Goal: Task Accomplishment & Management: Manage account settings

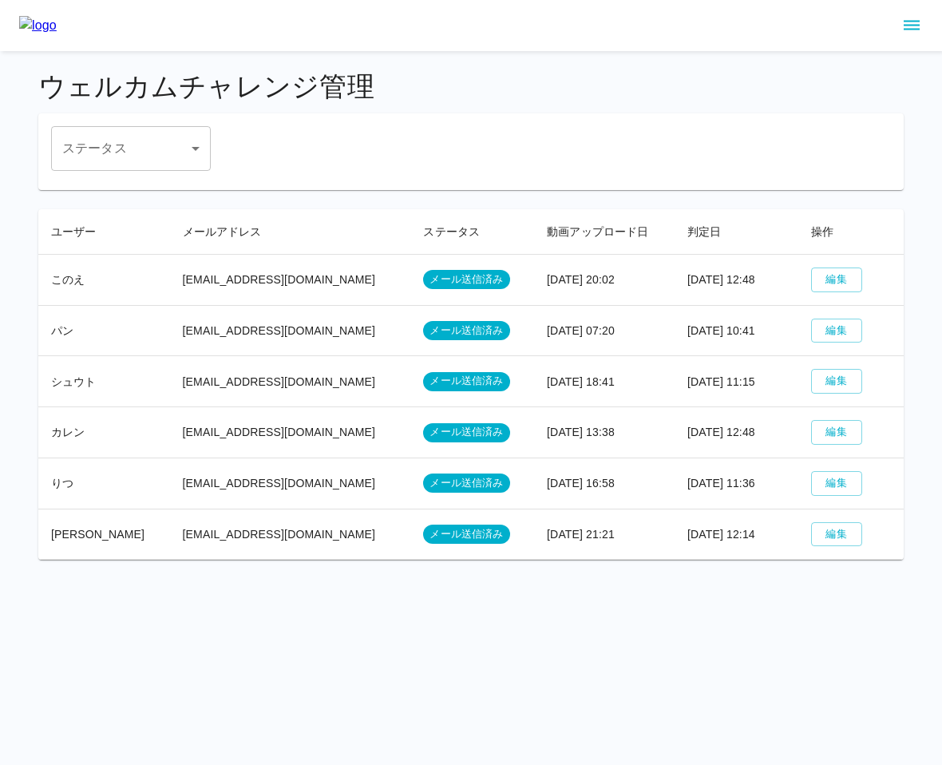
click at [912, 26] on icon "sidemenu" at bounding box center [911, 25] width 19 height 19
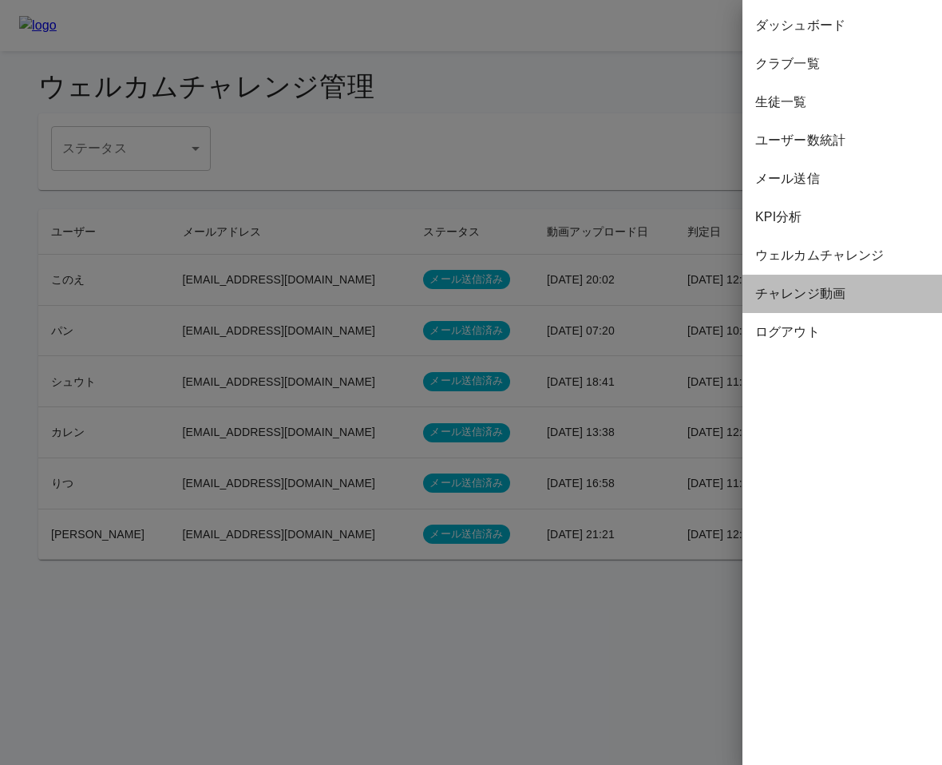
click at [840, 287] on span "チャレンジ動画" at bounding box center [842, 293] width 174 height 19
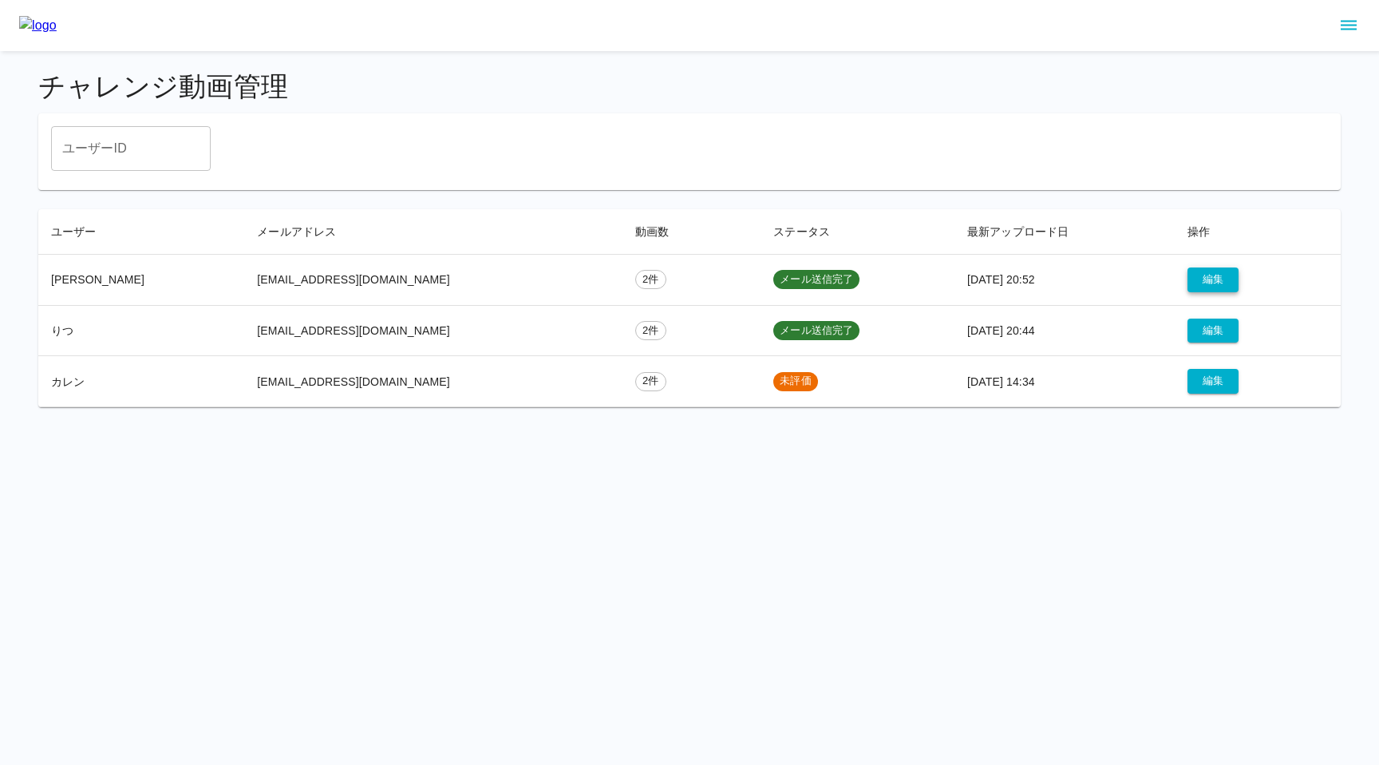
click at [941, 279] on button "編集" at bounding box center [1213, 279] width 51 height 25
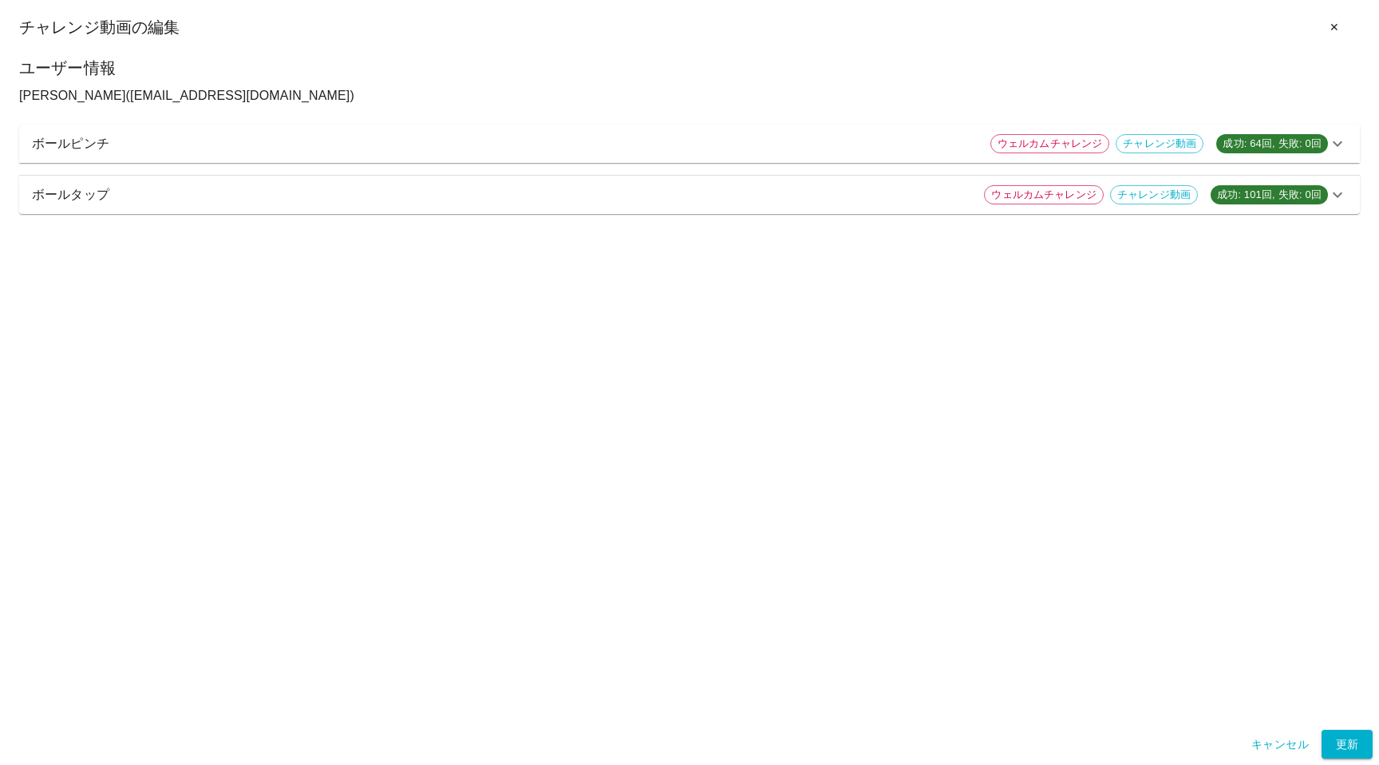
click at [717, 148] on p "ボールピンチ" at bounding box center [505, 143] width 946 height 19
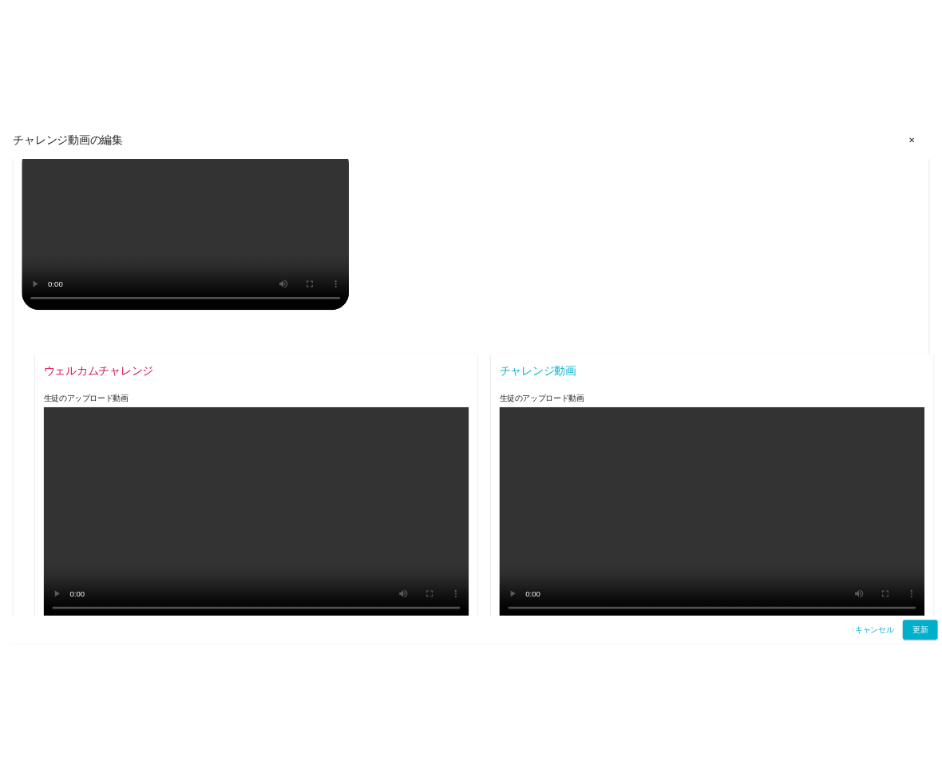
scroll to position [394, 0]
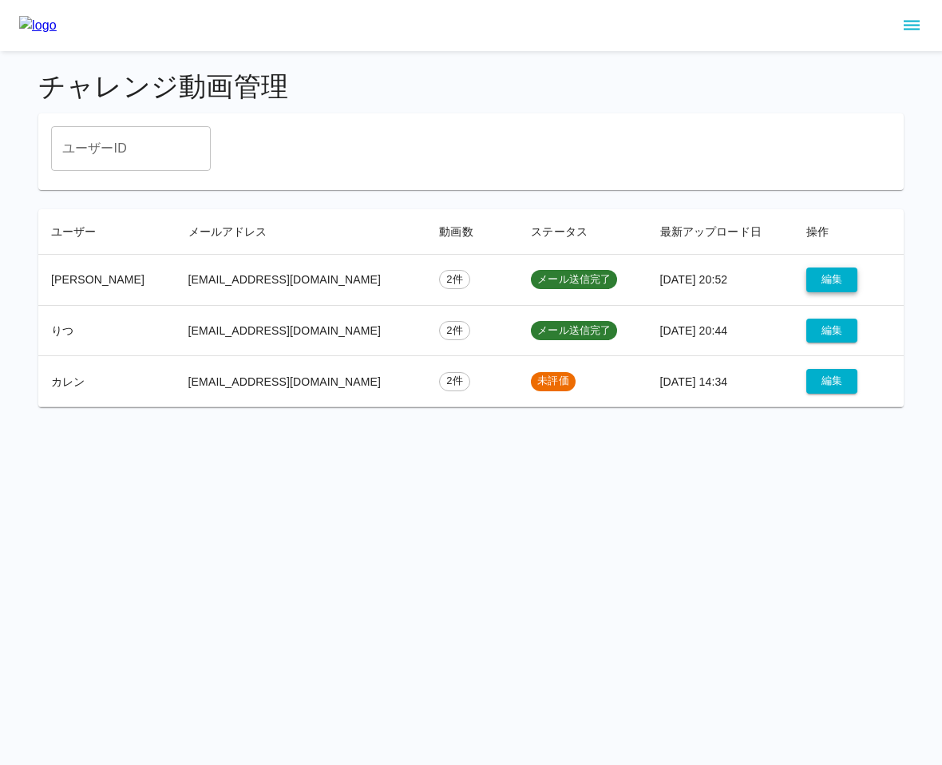
click at [827, 281] on button "編集" at bounding box center [831, 279] width 51 height 25
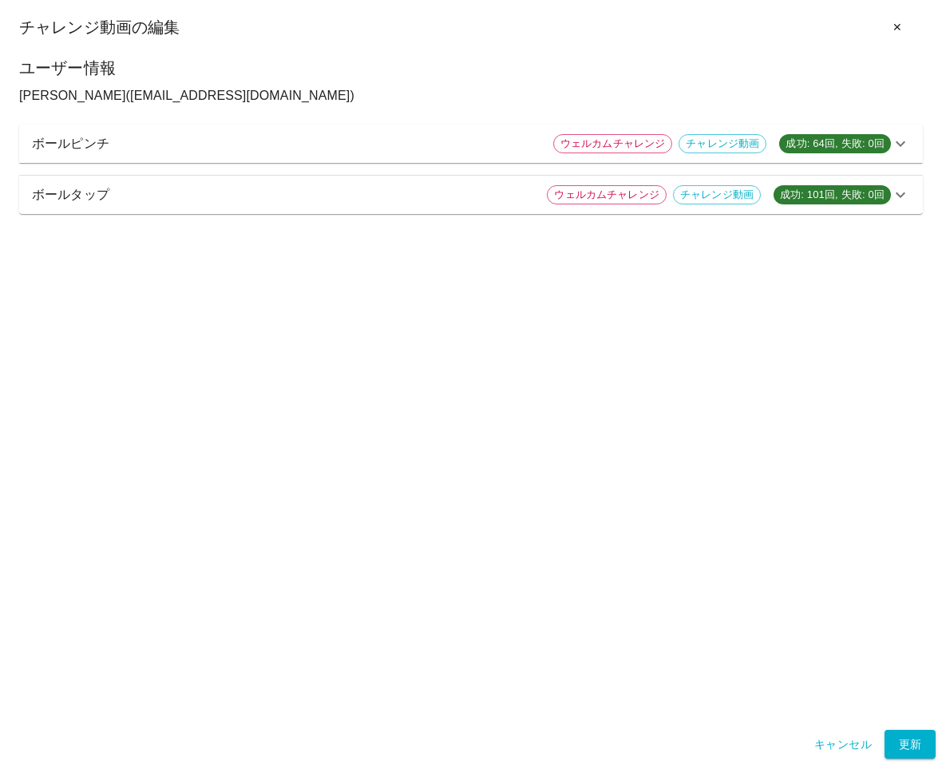
click at [814, 144] on span "成功: 64回, 失敗: 0回" at bounding box center [835, 144] width 112 height 16
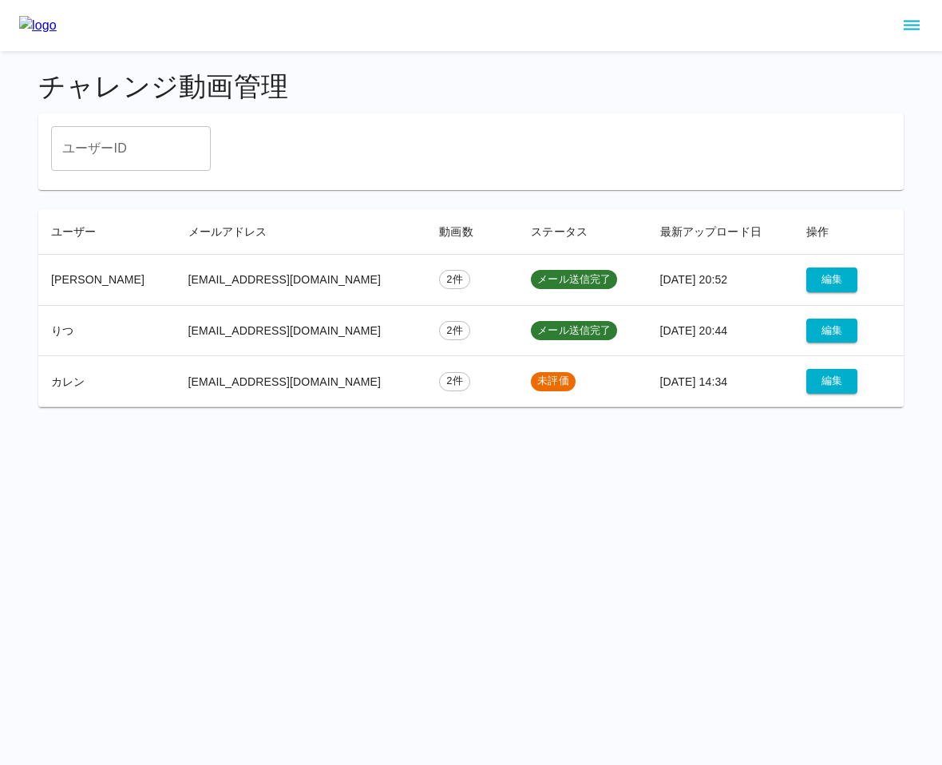
click at [55, 279] on td "[PERSON_NAME]" at bounding box center [106, 279] width 137 height 51
copy td "[PERSON_NAME]"
